Goal: Check status

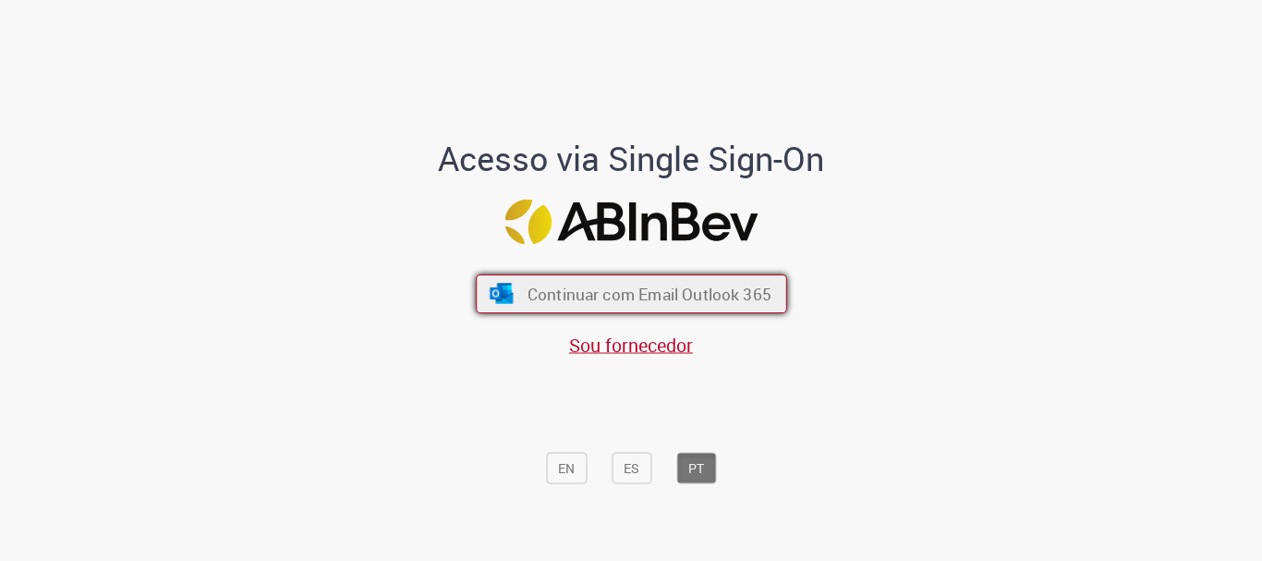
click at [576, 296] on span "Continuar com Email Outlook 365" at bounding box center [649, 294] width 244 height 21
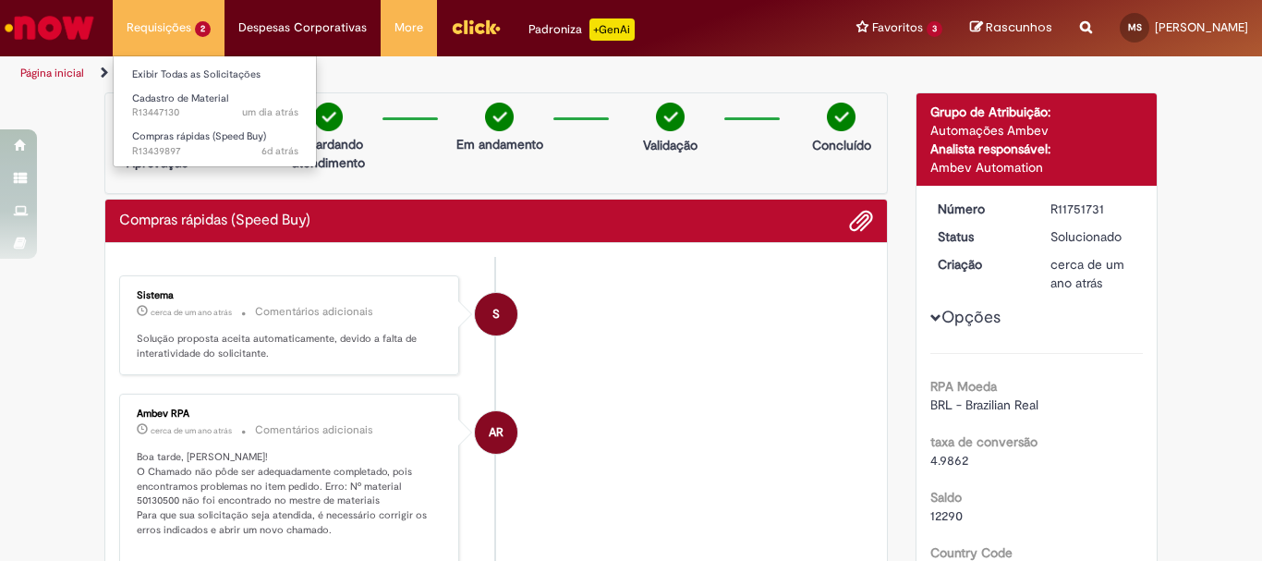
click at [147, 19] on li "Requisições 2 Exibir Todas as Solicitações Cadastro de Material um dia atrás um…" at bounding box center [169, 27] width 112 height 55
click at [184, 74] on link "Exibir Todas as Solicitações" at bounding box center [215, 75] width 203 height 20
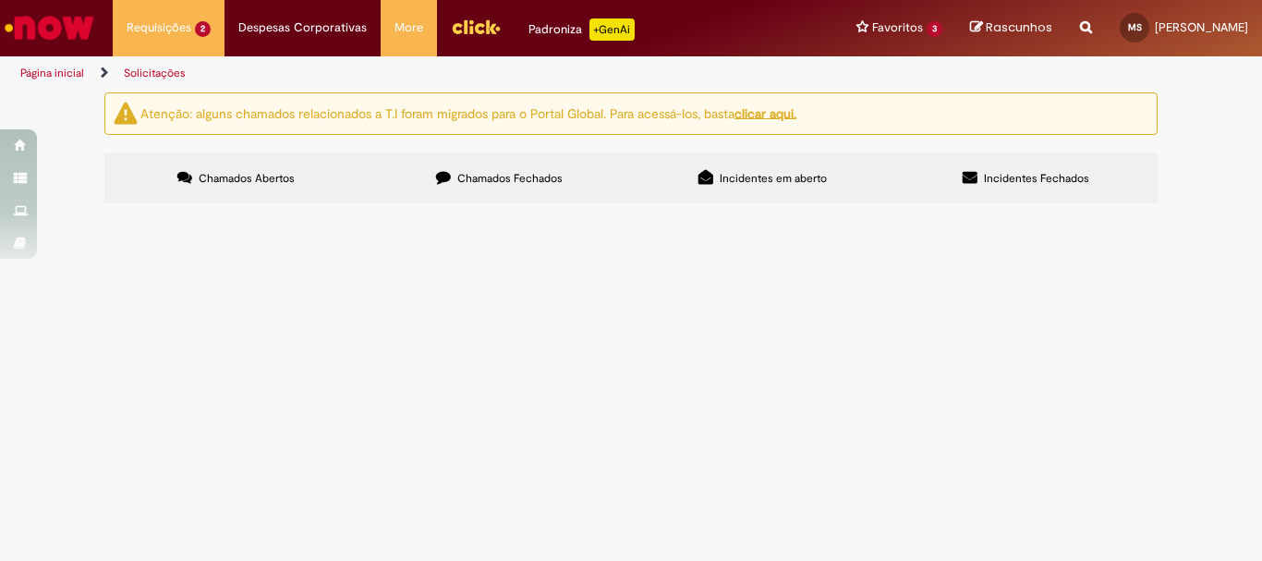
click at [564, 190] on label "Chamados Fechados" at bounding box center [499, 178] width 263 height 50
click at [0, 0] on span "R13260541" at bounding box center [0, 0] width 0 height 0
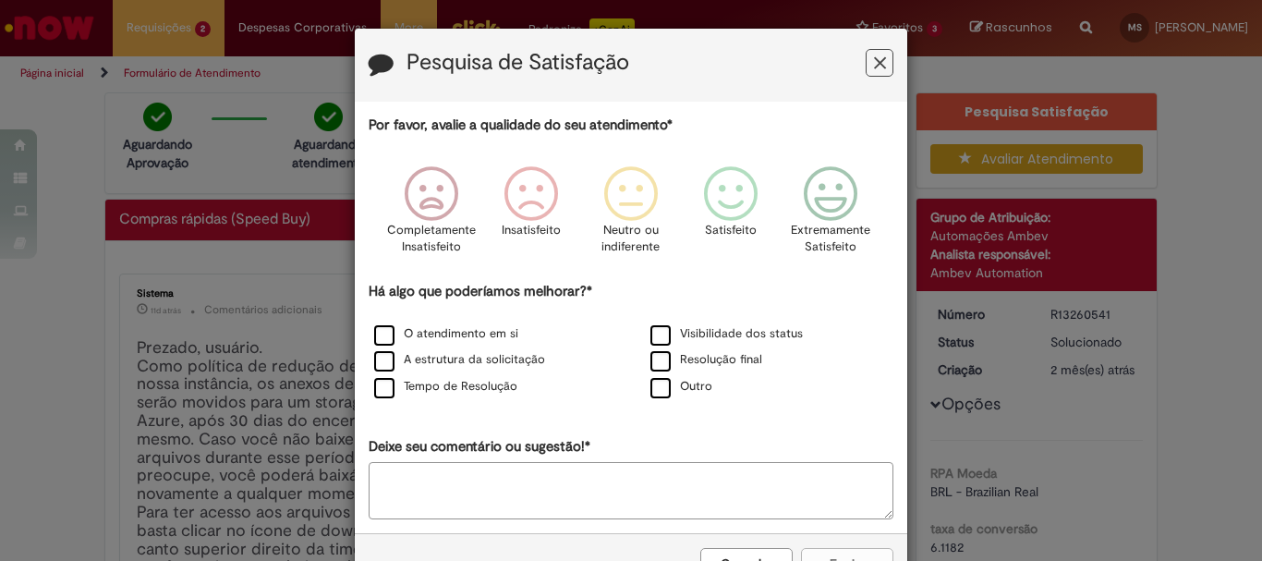
click at [866, 58] on button "Feedback" at bounding box center [880, 63] width 28 height 28
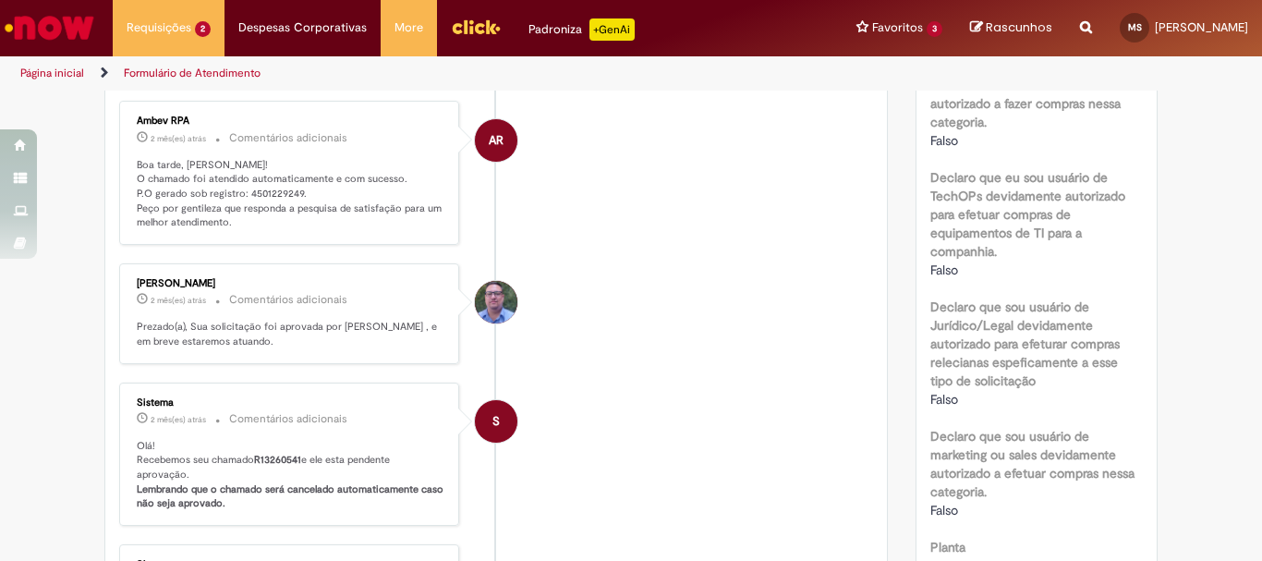
scroll to position [850, 0]
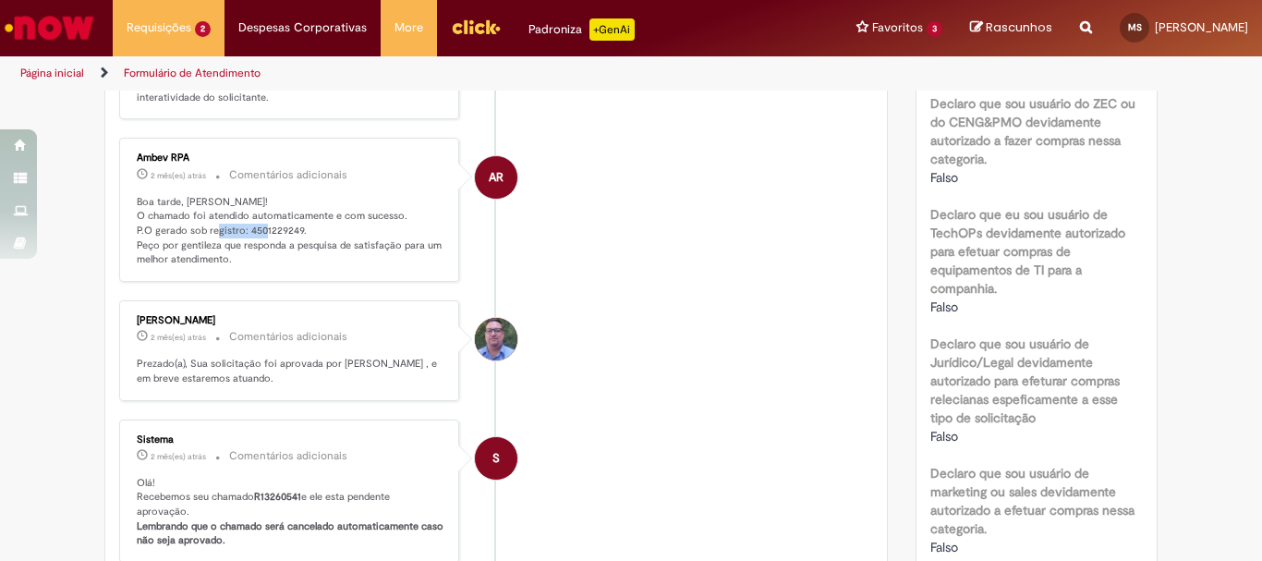
drag, startPoint x: 238, startPoint y: 231, endPoint x: 291, endPoint y: 232, distance: 52.7
click at [291, 232] on p "Boa tarde, Marcos! O chamado foi atendido automaticamente e com sucesso. P.O ge…" at bounding box center [291, 231] width 308 height 73
copy p "4501229249"
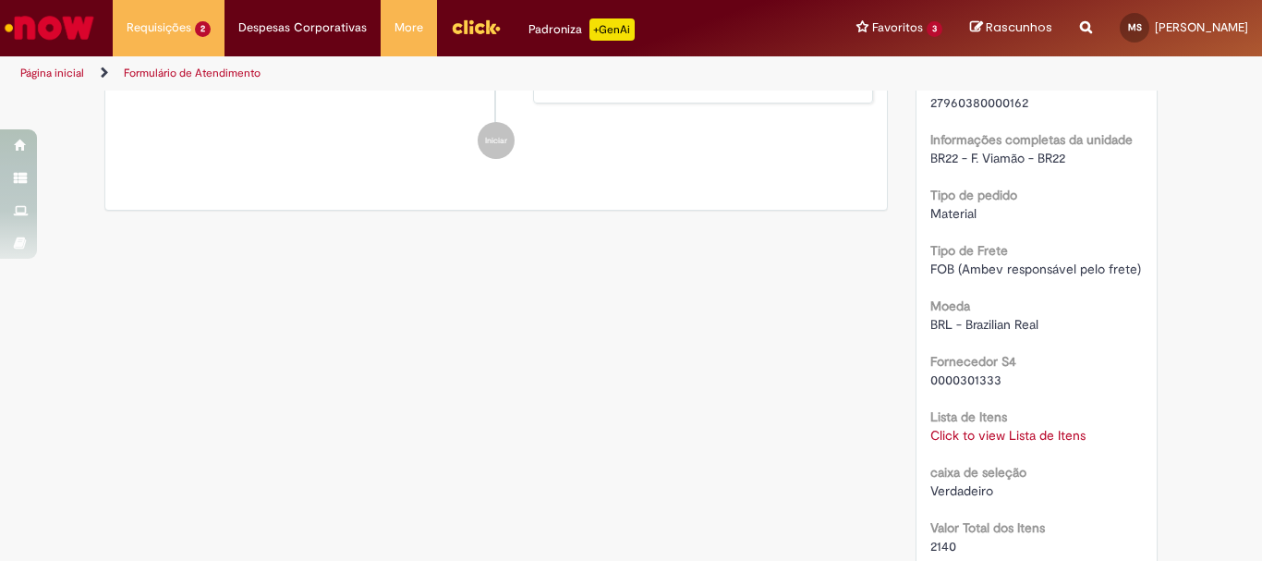
scroll to position [1512, 0]
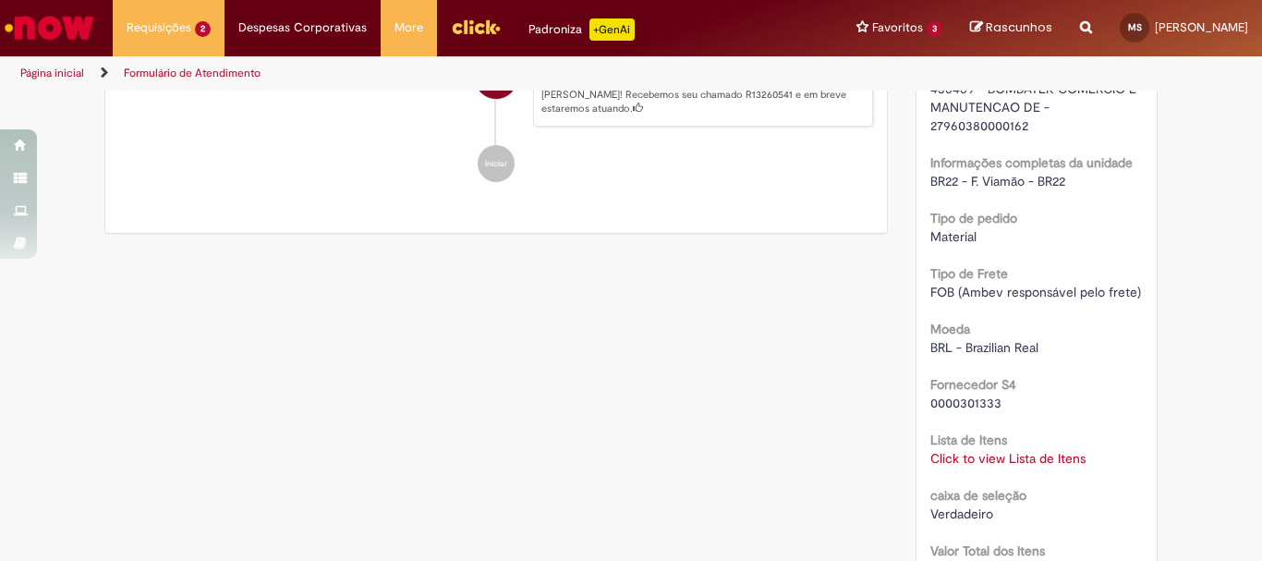
click at [959, 467] on link "Click to view Lista de Itens" at bounding box center [1008, 458] width 155 height 17
